Goal: Communication & Community: Ask a question

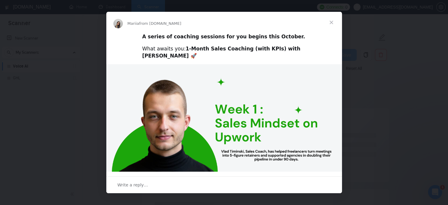
click at [332, 23] on span "Close" at bounding box center [331, 22] width 21 height 21
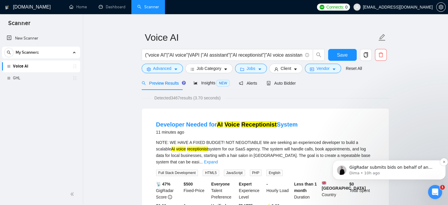
click at [388, 170] on span "GigRadar submits bids on behalf of an agency-affiliated freelancer with the ass…" at bounding box center [394, 188] width 88 height 46
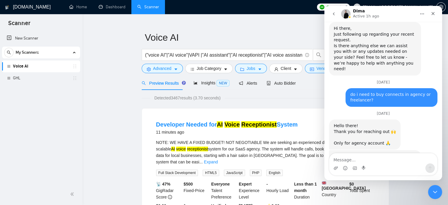
scroll to position [1275, 0]
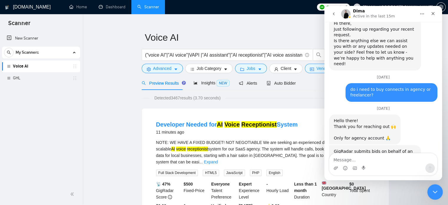
click at [436, 190] on icon "Close Intercom Messenger" at bounding box center [434, 191] width 4 height 2
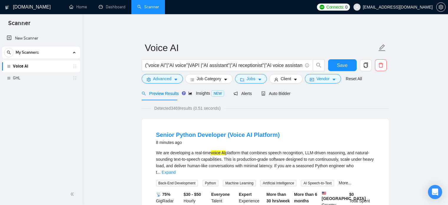
scroll to position [10, 0]
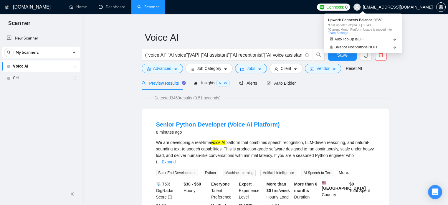
click at [344, 7] on span "Connects:" at bounding box center [336, 7] width 18 height 6
click at [384, 49] on link "Balance Notifications is OFF" at bounding box center [363, 47] width 70 height 6
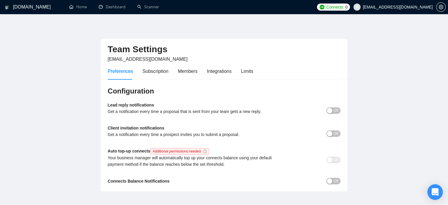
click at [435, 191] on icon "Open Intercom Messenger" at bounding box center [435, 192] width 7 height 8
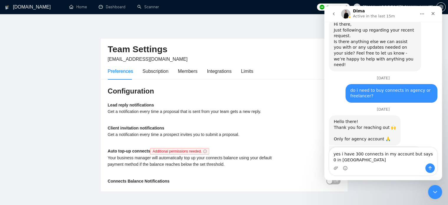
scroll to position [1281, 0]
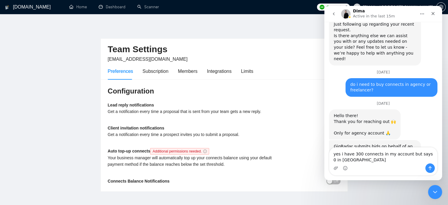
type textarea "yes i have 300 connects in my account but says 0 in gigradar"
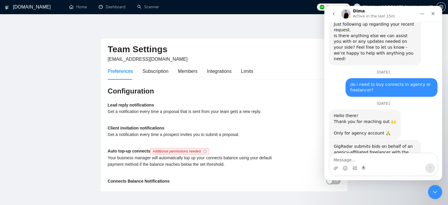
scroll to position [1298, 0]
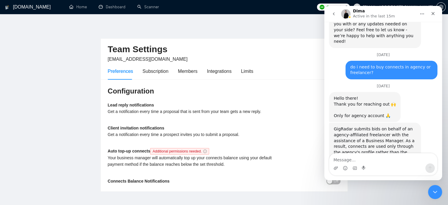
click at [274, 54] on h2 "Team Settings" at bounding box center [224, 49] width 233 height 12
click at [432, 191] on icon "Close Intercom Messenger" at bounding box center [434, 190] width 7 height 7
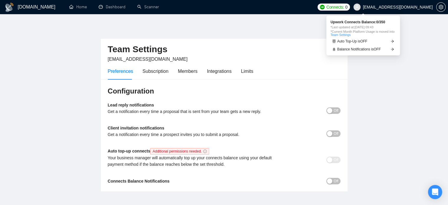
click at [344, 6] on span "Connects:" at bounding box center [336, 7] width 18 height 6
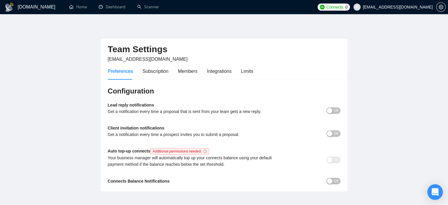
click at [440, 191] on div "Open Intercom Messenger" at bounding box center [436, 192] width 16 height 16
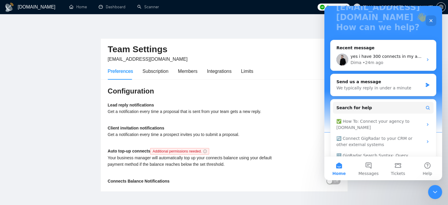
scroll to position [82, 0]
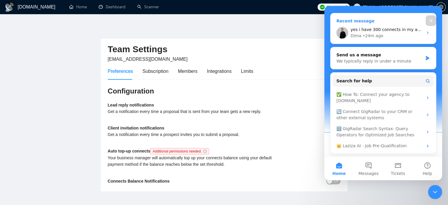
click at [373, 31] on span "yes i have 300 connects in my account but says 0 in gigradar" at bounding box center [414, 29] width 127 height 5
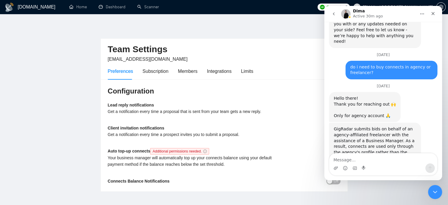
scroll to position [1298, 0]
type textarea "a"
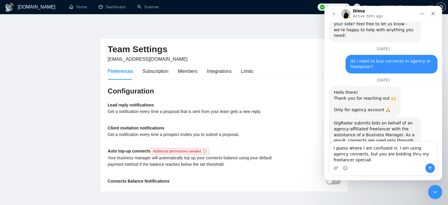
scroll to position [1310, 0]
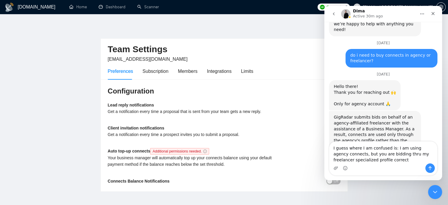
type textarea "I guess where I am confused is: I am using agency connects, but you are bidding…"
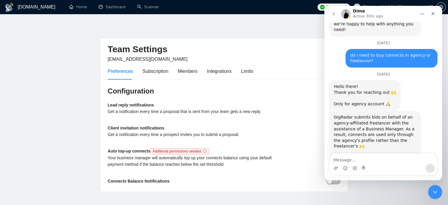
scroll to position [1323, 0]
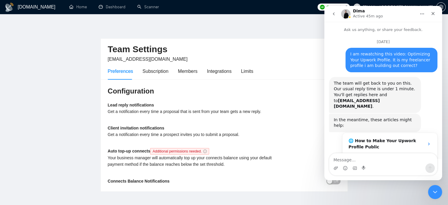
scroll to position [1323, 0]
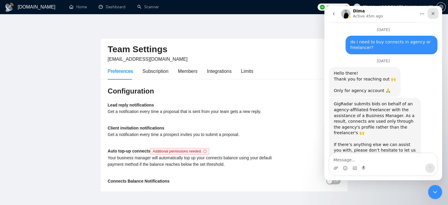
click at [433, 11] on icon "Close" at bounding box center [433, 13] width 5 height 5
